Goal: Information Seeking & Learning: Learn about a topic

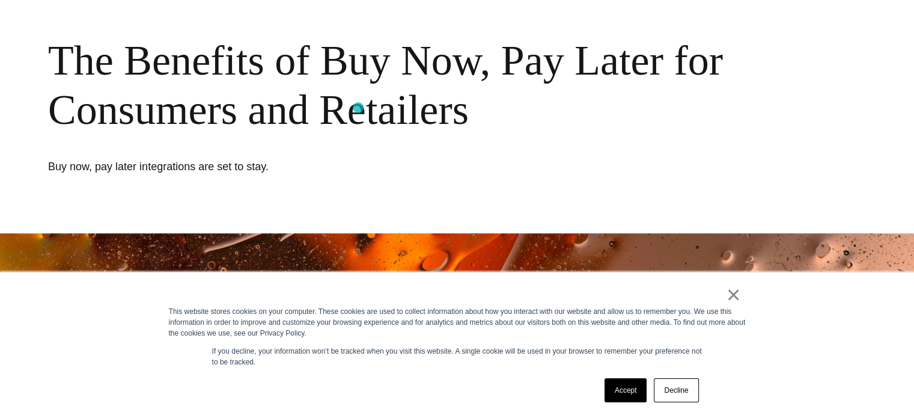
scroll to position [240, 0]
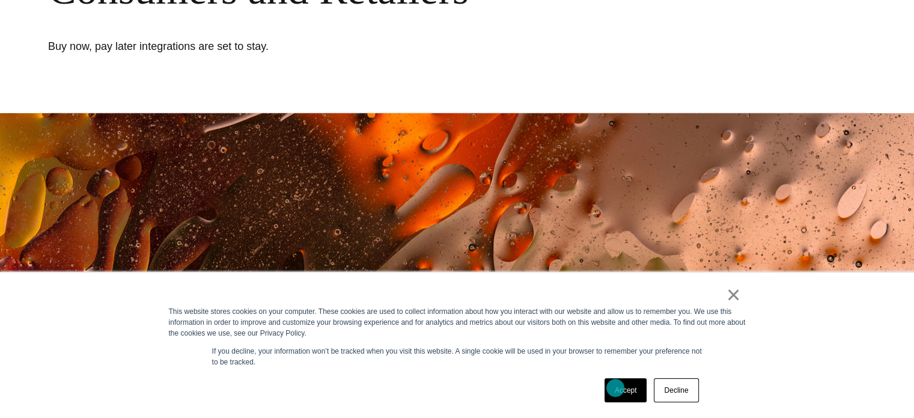
click at [616, 388] on link "Accept" at bounding box center [626, 390] width 43 height 24
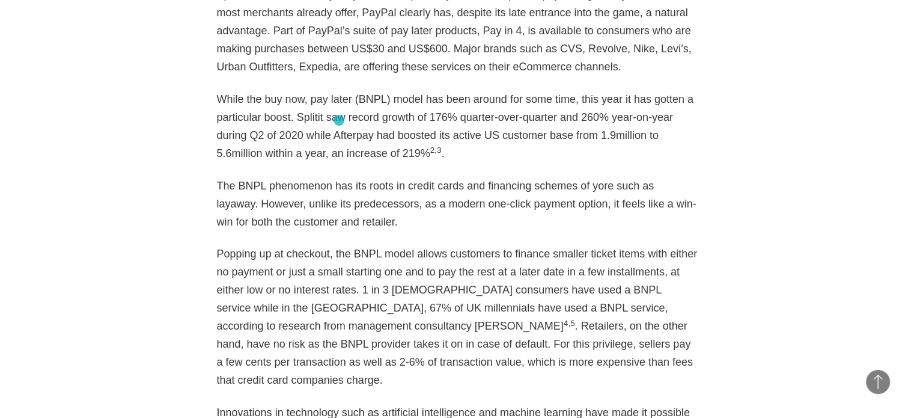
scroll to position [1142, 0]
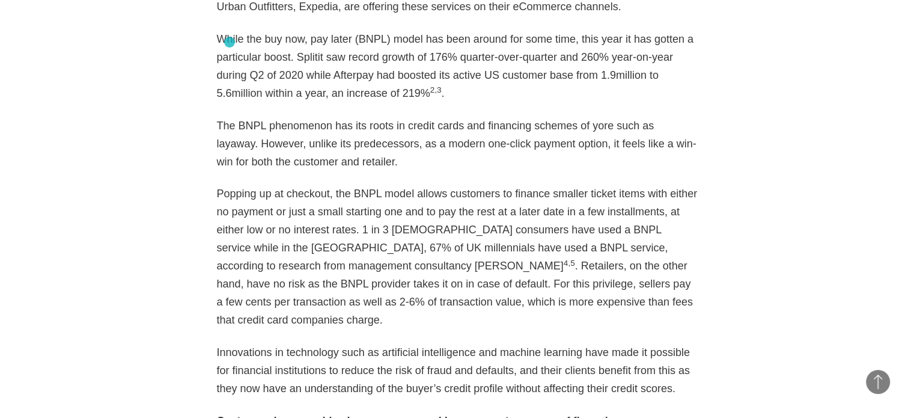
click at [233, 41] on p "While the buy now, pay later (BNPL) model has been around for some time, this y…" at bounding box center [457, 66] width 481 height 72
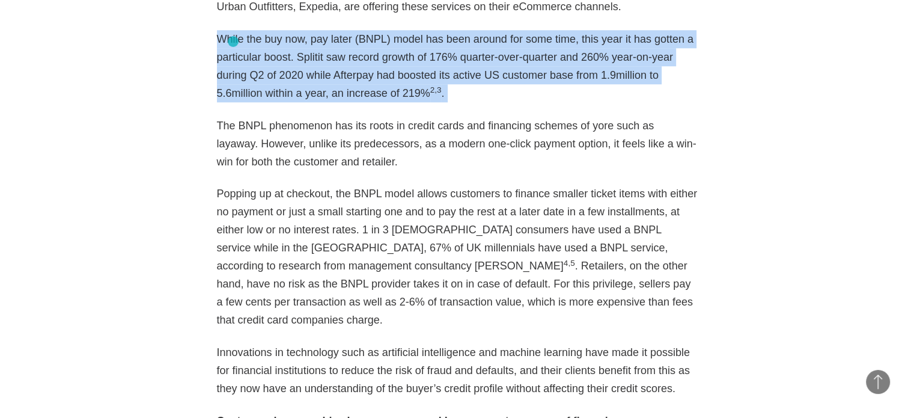
click at [233, 41] on p "While the buy now, pay later (BNPL) model has been around for some time, this y…" at bounding box center [457, 66] width 481 height 72
click at [239, 55] on p "While the buy now, pay later (BNPL) model has been around for some time, this y…" at bounding box center [457, 66] width 481 height 72
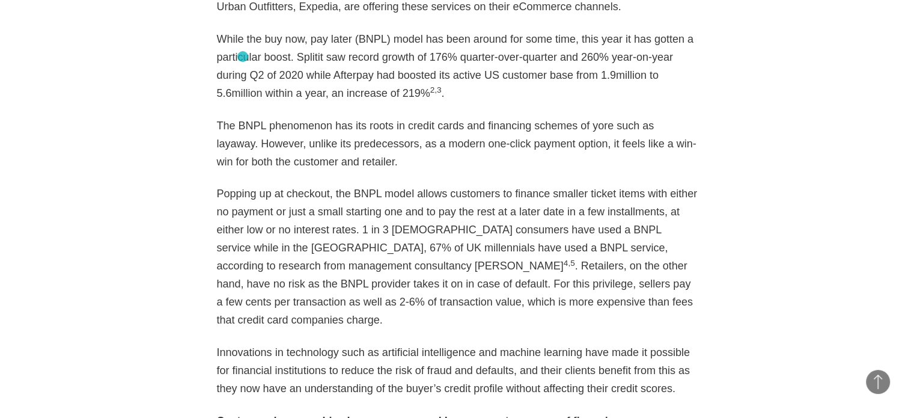
scroll to position [1202, 0]
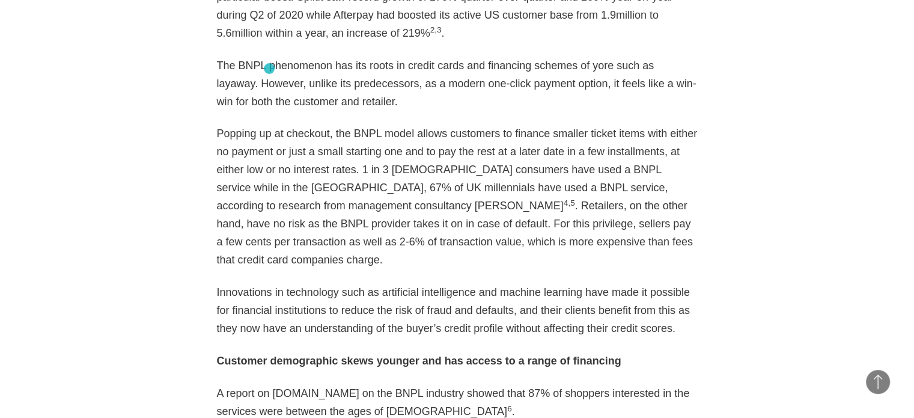
click at [269, 69] on p "The BNPL phenomenon has its roots in credit cards and financing schemes of yore…" at bounding box center [457, 84] width 481 height 54
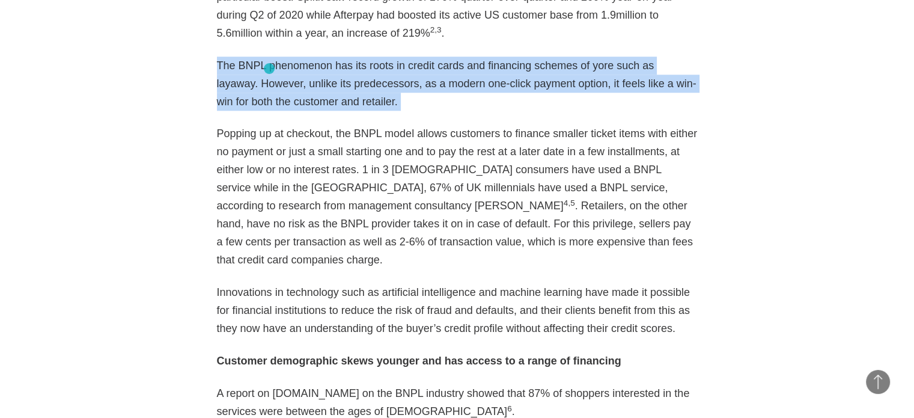
click at [269, 69] on p "The BNPL phenomenon has its roots in credit cards and financing schemes of yore…" at bounding box center [457, 84] width 481 height 54
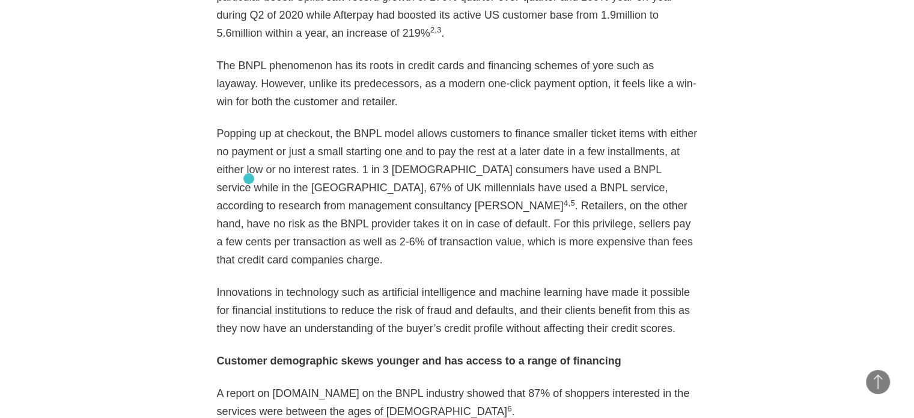
scroll to position [1262, 0]
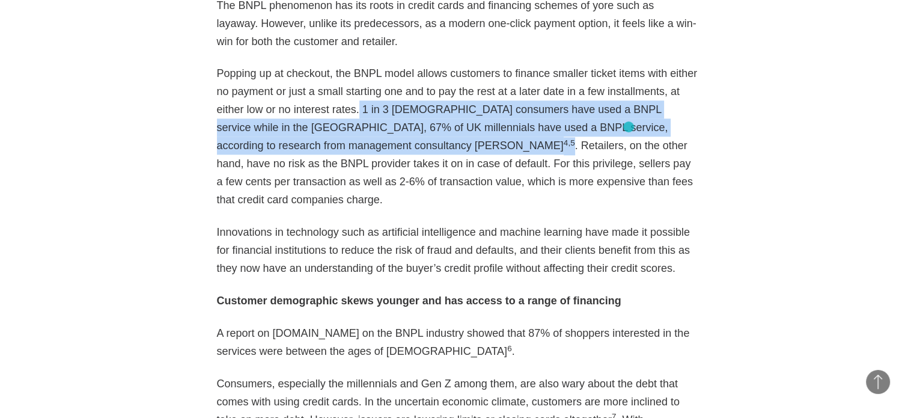
drag, startPoint x: 305, startPoint y: 103, endPoint x: 629, endPoint y: 127, distance: 324.3
click at [629, 127] on p "Popping up at checkout, the BNPL model allows customers to finance smaller tick…" at bounding box center [457, 136] width 481 height 144
click at [313, 112] on p "Popping up at checkout, the BNPL model allows customers to finance smaller tick…" at bounding box center [457, 136] width 481 height 144
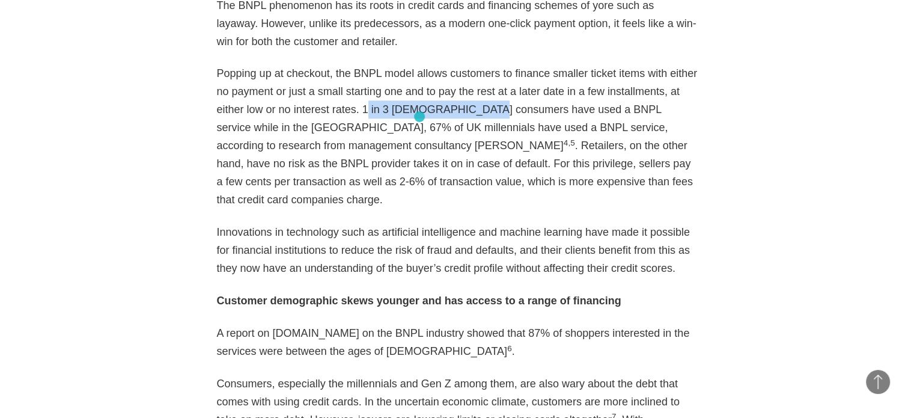
drag, startPoint x: 310, startPoint y: 109, endPoint x: 418, endPoint y: 117, distance: 109.0
click at [421, 117] on p "Popping up at checkout, the BNPL model allows customers to finance smaller tick…" at bounding box center [457, 136] width 481 height 144
click at [304, 115] on p "Popping up at checkout, the BNPL model allows customers to finance smaller tick…" at bounding box center [457, 136] width 481 height 144
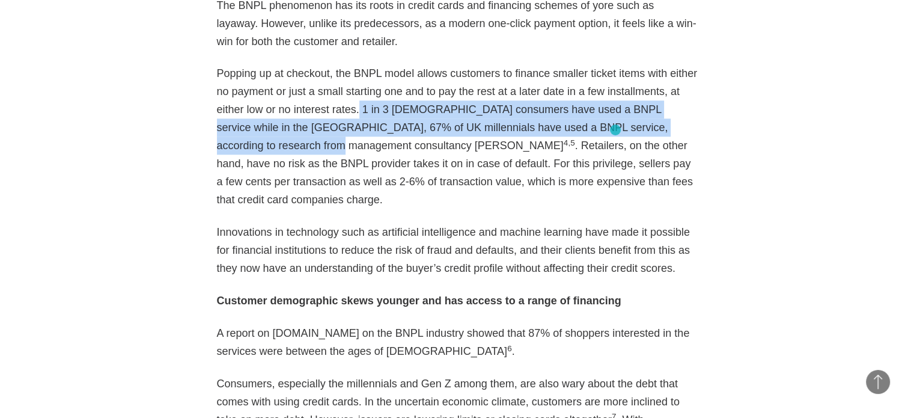
drag, startPoint x: 305, startPoint y: 110, endPoint x: 616, endPoint y: 130, distance: 310.8
click at [616, 130] on p "Popping up at checkout, the BNPL model allows customers to finance smaller tick…" at bounding box center [457, 136] width 481 height 144
copy p "1 in 3 [DEMOGRAPHIC_DATA] consumers have used a BNPL service while in the [GEOG…"
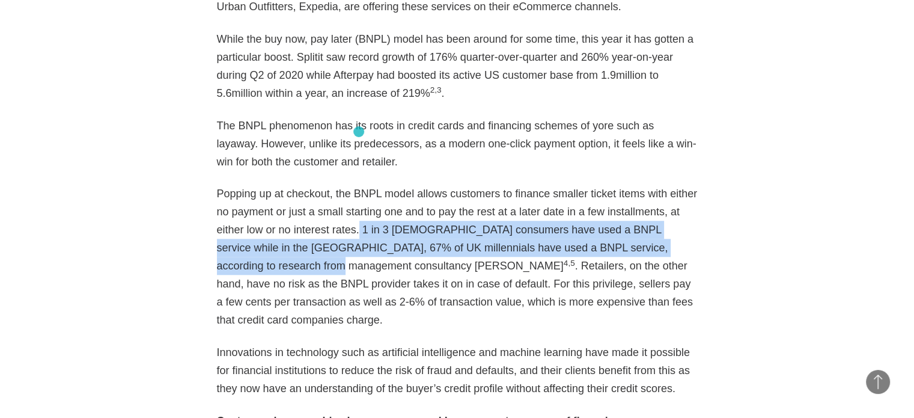
scroll to position [1022, 0]
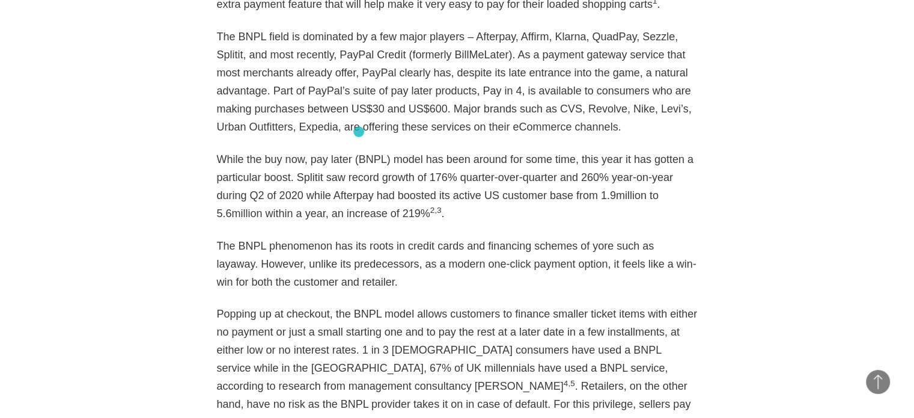
click at [359, 132] on p "The BNPL field is dominated by a few major players – Afterpay, Affirm, Klarna, …" at bounding box center [457, 82] width 481 height 108
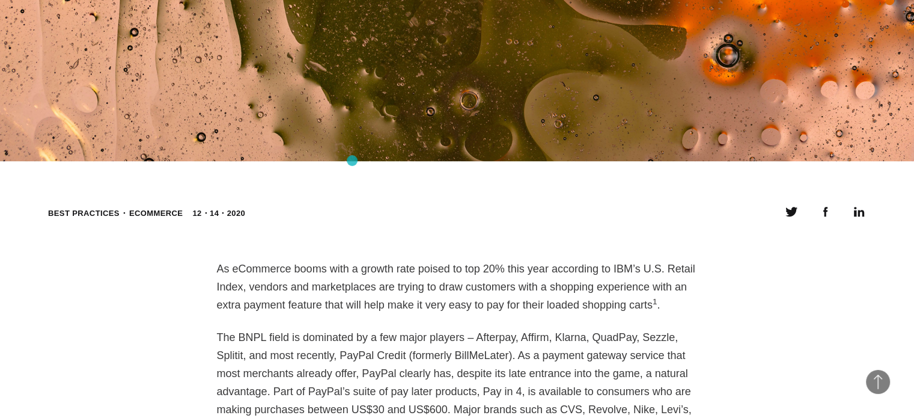
scroll to position [962, 0]
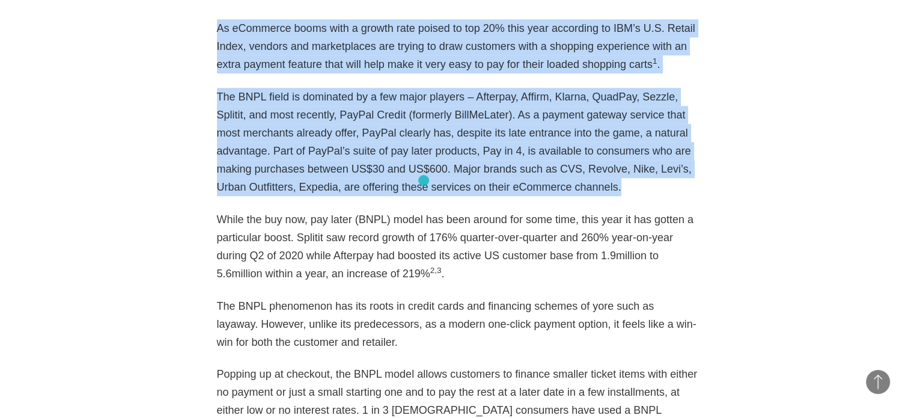
drag, startPoint x: 212, startPoint y: 26, endPoint x: 425, endPoint y: 182, distance: 264.1
click at [426, 182] on p "The BNPL field is dominated by a few major players – Afterpay, Affirm, Klarna, …" at bounding box center [457, 142] width 481 height 108
drag, startPoint x: 435, startPoint y: 183, endPoint x: 218, endPoint y: 25, distance: 269.3
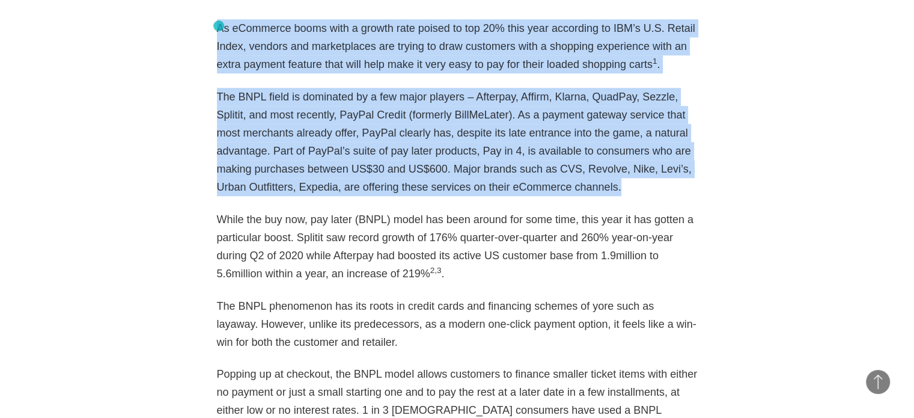
click at [219, 26] on p "As eCommerce booms with a growth rate poised to top 20% this year according to …" at bounding box center [457, 46] width 481 height 54
drag, startPoint x: 219, startPoint y: 26, endPoint x: 433, endPoint y: 185, distance: 266.5
click at [438, 187] on p "The BNPL field is dominated by a few major players – Afterpay, Affirm, Klarna, …" at bounding box center [457, 142] width 481 height 108
drag, startPoint x: 438, startPoint y: 188, endPoint x: 225, endPoint y: 32, distance: 263.3
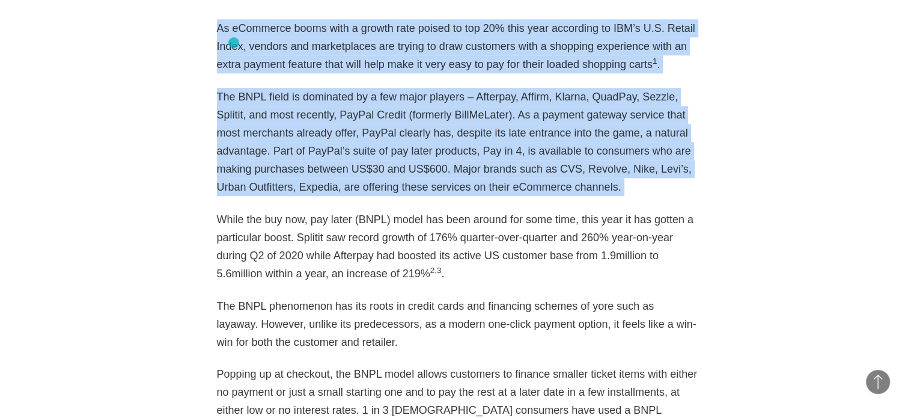
click at [223, 31] on p "As eCommerce booms with a growth rate poised to top 20% this year according to …" at bounding box center [457, 46] width 481 height 54
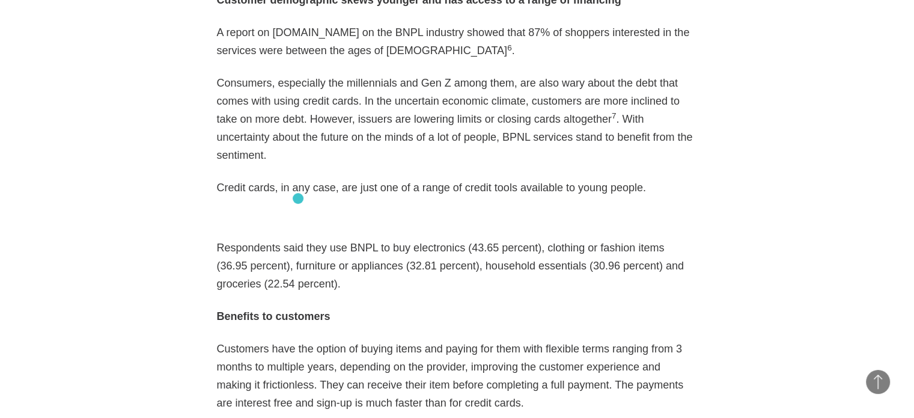
scroll to position [1503, 0]
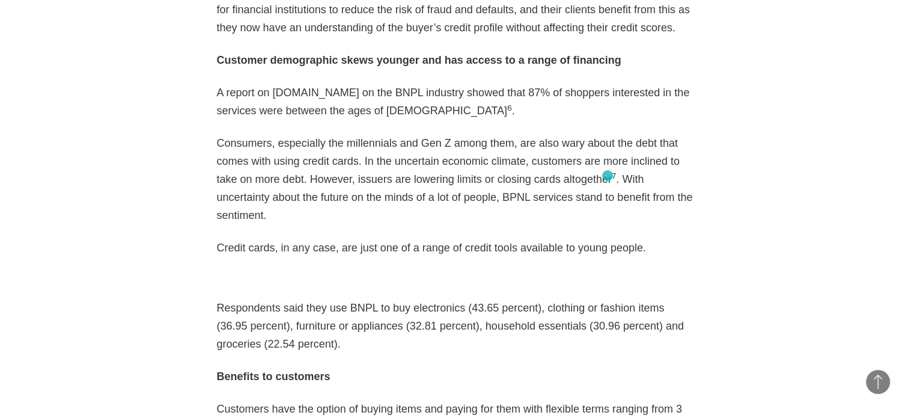
drag, startPoint x: 210, startPoint y: 72, endPoint x: 608, endPoint y: 176, distance: 410.7
click at [608, 176] on p "Consumers, especially the millennials and Gen Z among them, are also wary about…" at bounding box center [457, 179] width 481 height 90
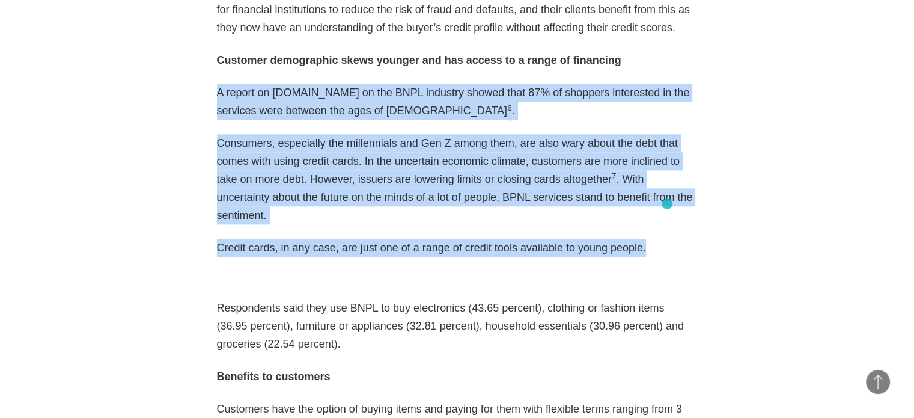
drag, startPoint x: 205, startPoint y: 75, endPoint x: 667, endPoint y: 204, distance: 480.0
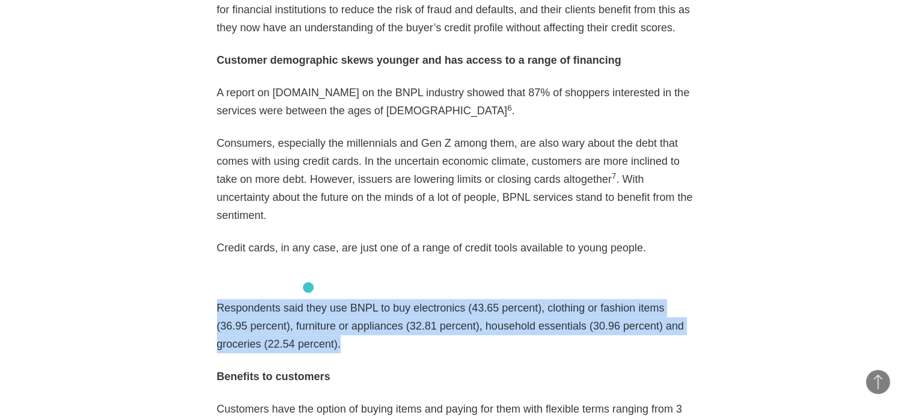
drag, startPoint x: 194, startPoint y: 257, endPoint x: 325, endPoint y: 308, distance: 141.4
click at [325, 308] on p "Respondents said they use BNPL to buy electronics (43.65 percent), clothing or …" at bounding box center [457, 326] width 481 height 54
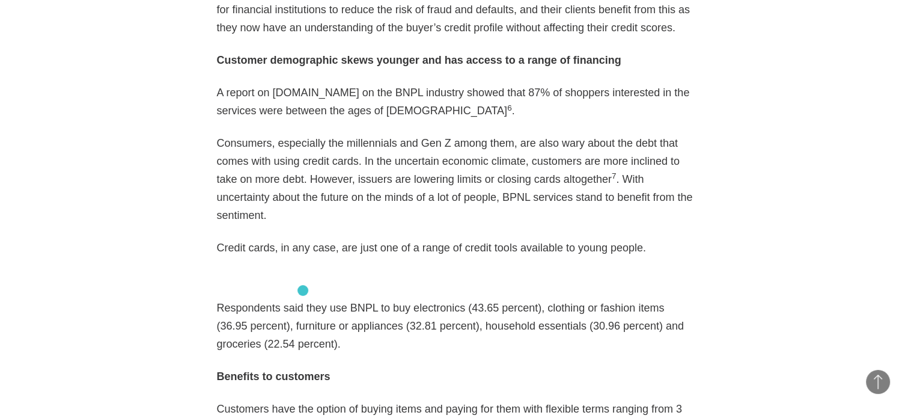
scroll to position [1563, 0]
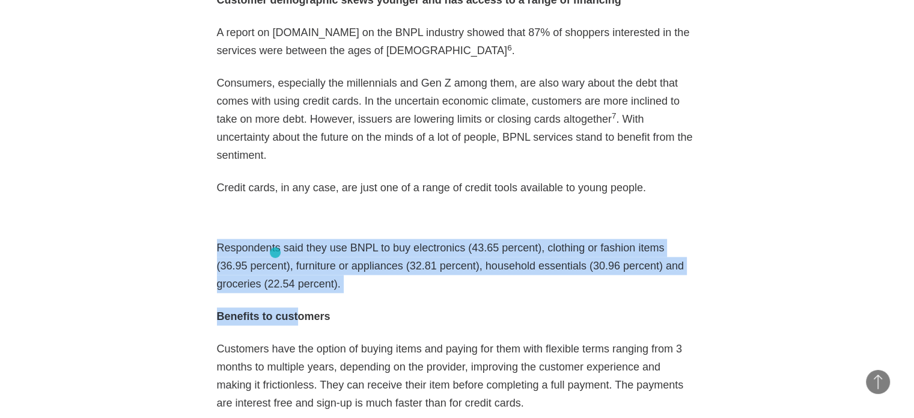
drag, startPoint x: 207, startPoint y: 210, endPoint x: 296, endPoint y: 254, distance: 98.7
click at [298, 249] on p "Respondents said they use BNPL to buy electronics (43.65 percent), clothing or …" at bounding box center [457, 266] width 481 height 54
drag, startPoint x: 211, startPoint y: 209, endPoint x: 296, endPoint y: 245, distance: 92.1
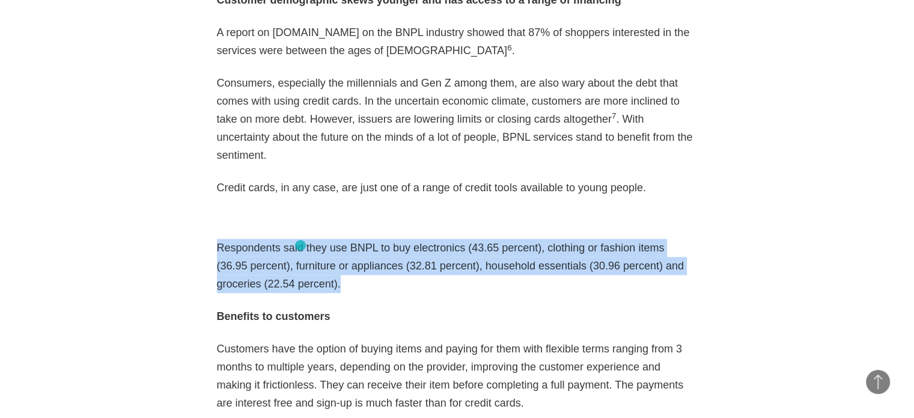
copy p "Respondents said they use BNPL to buy electronics (43.65 percent), clothing or …"
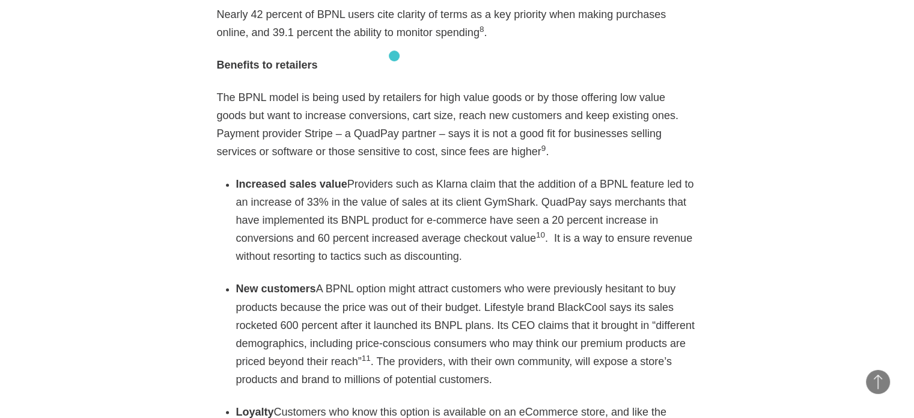
scroll to position [1863, 0]
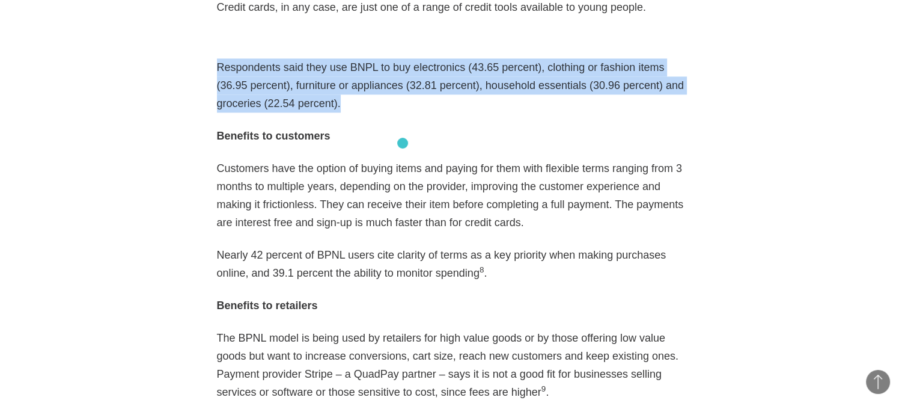
click at [403, 159] on p "Customers have the option of buying items and paying for them with flexible ter…" at bounding box center [457, 195] width 481 height 72
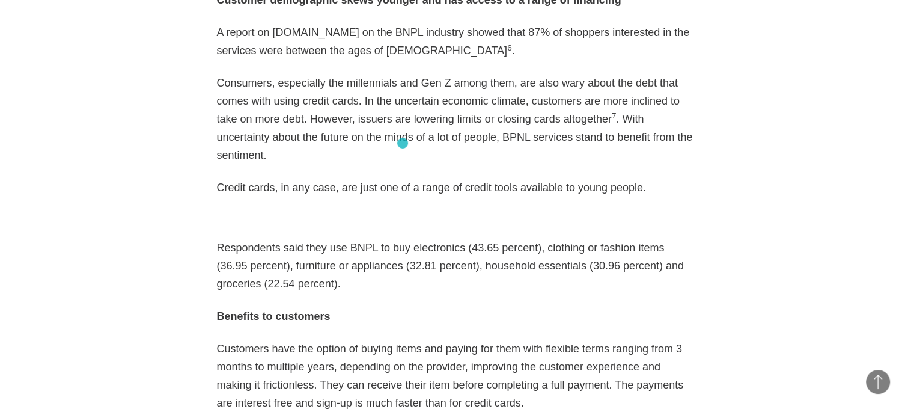
scroll to position [1683, 0]
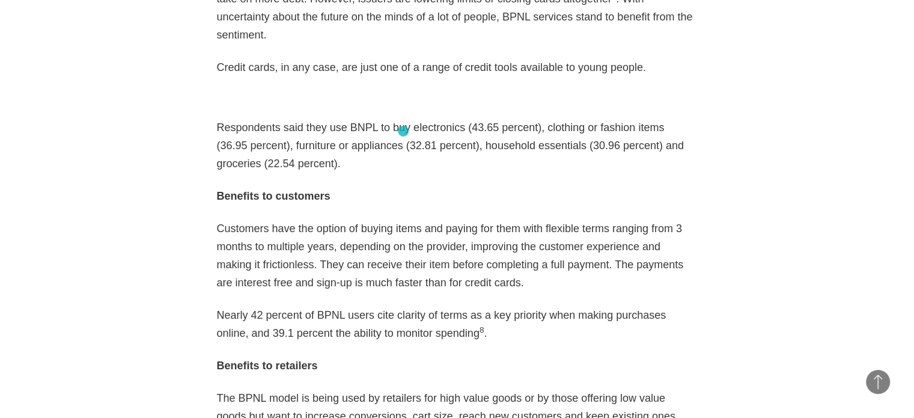
click at [403, 131] on p "Respondents said they use BNPL to buy electronics (43.65 percent), clothing or …" at bounding box center [457, 145] width 481 height 54
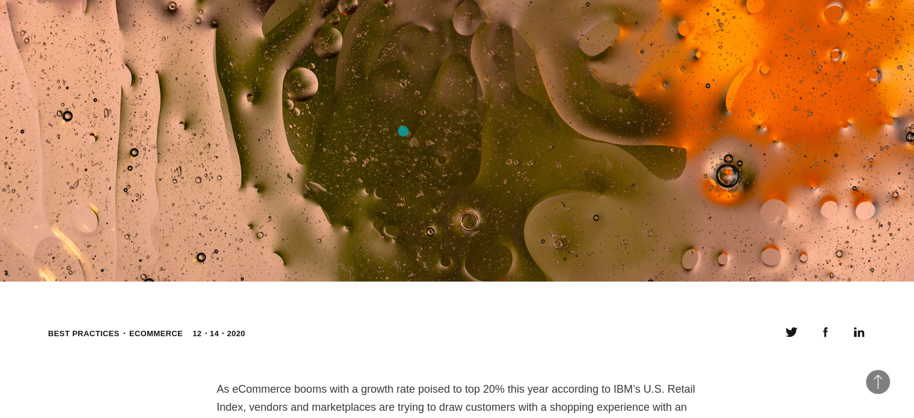
scroll to position [421, 0]
